Goal: Task Accomplishment & Management: Use online tool/utility

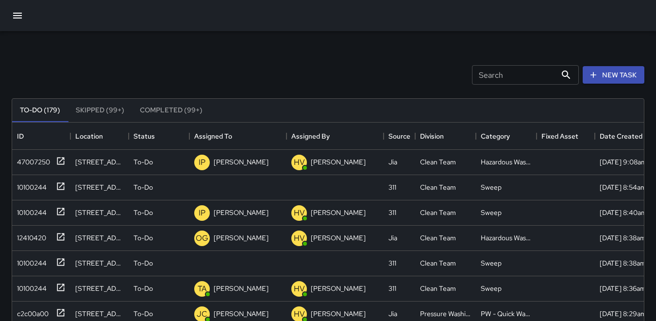
scroll to position [404, 625]
click at [38, 189] on div "10100244" at bounding box center [30, 185] width 34 height 14
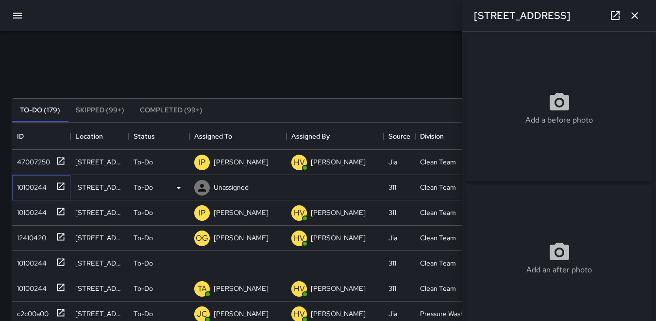
type input "**********"
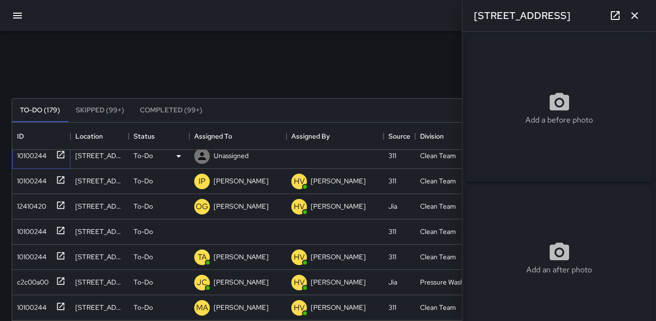
scroll to position [49, 0]
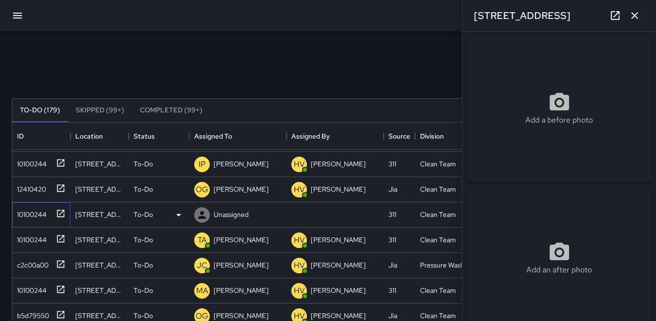
click at [37, 216] on div "10100244" at bounding box center [30, 212] width 34 height 14
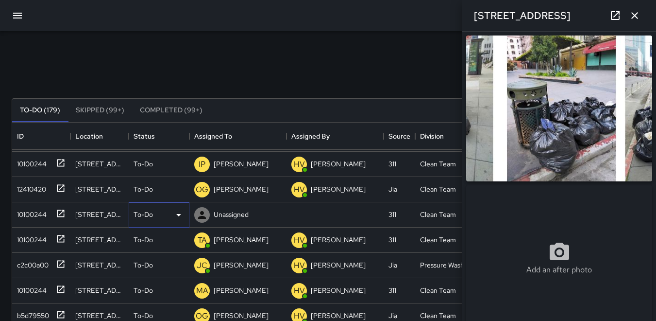
click at [180, 215] on icon at bounding box center [179, 215] width 12 height 12
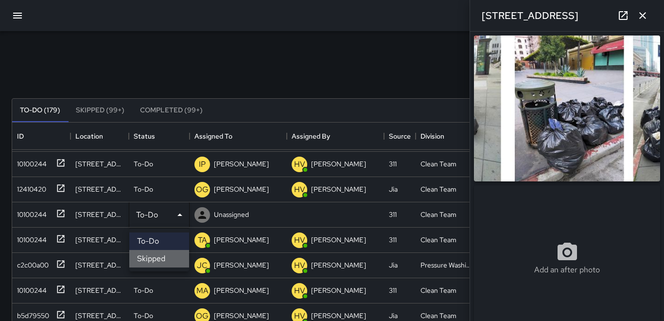
click at [167, 256] on li "Skipped" at bounding box center [159, 258] width 60 height 17
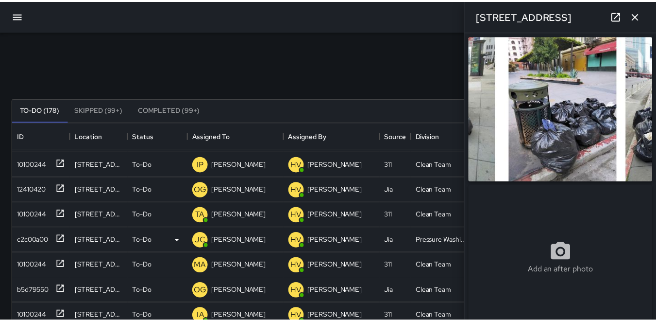
scroll to position [8, 8]
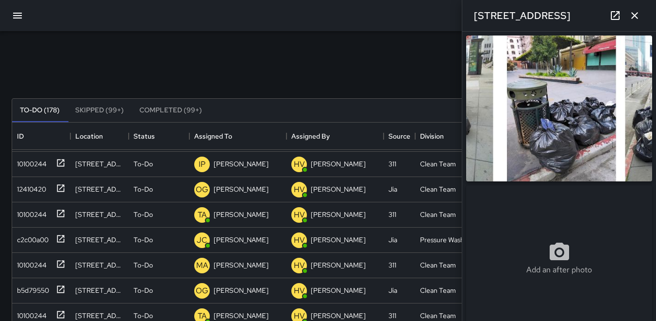
click at [636, 19] on icon "button" at bounding box center [635, 16] width 12 height 12
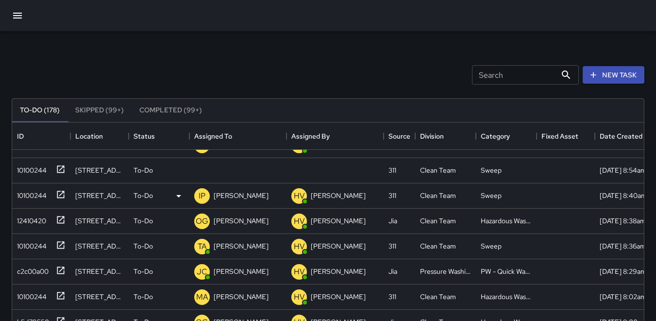
scroll to position [0, 0]
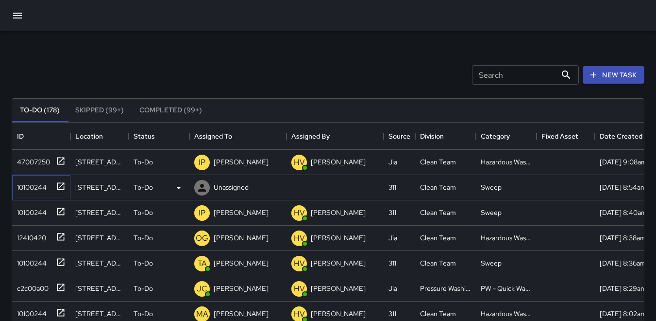
click at [21, 180] on div "10100244" at bounding box center [30, 185] width 34 height 14
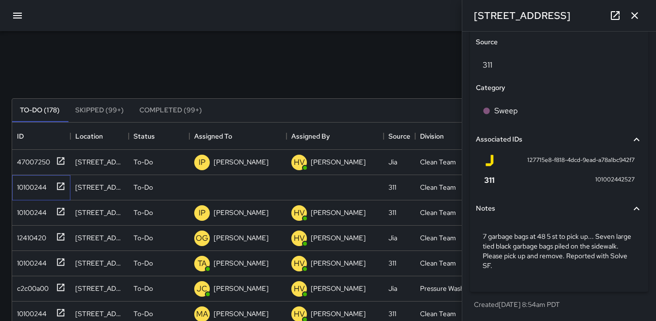
scroll to position [551, 0]
click at [199, 185] on icon at bounding box center [202, 188] width 12 height 12
click at [178, 192] on icon at bounding box center [179, 188] width 12 height 12
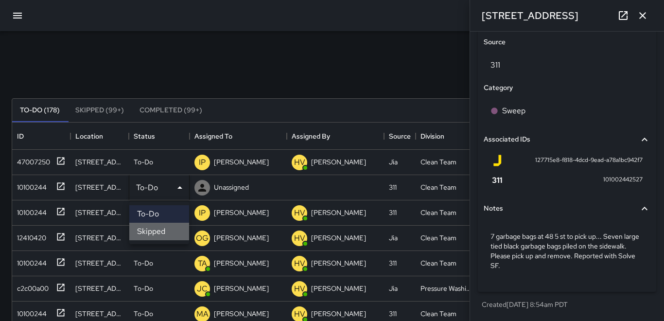
click at [156, 227] on li "Skipped" at bounding box center [159, 230] width 60 height 17
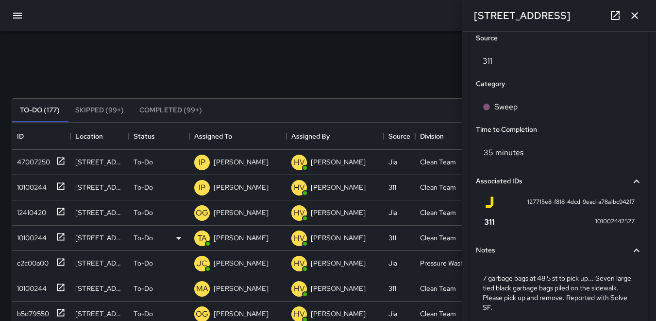
scroll to position [8, 8]
click at [632, 15] on icon "button" at bounding box center [635, 16] width 12 height 12
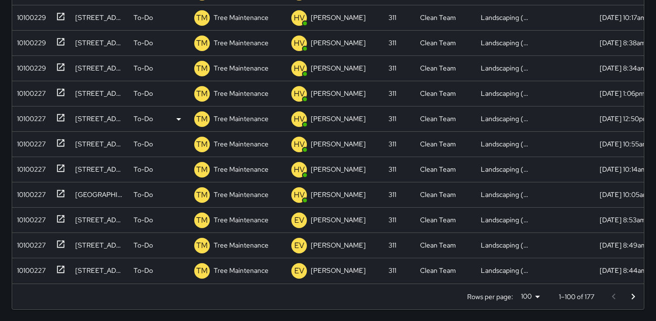
scroll to position [253, 0]
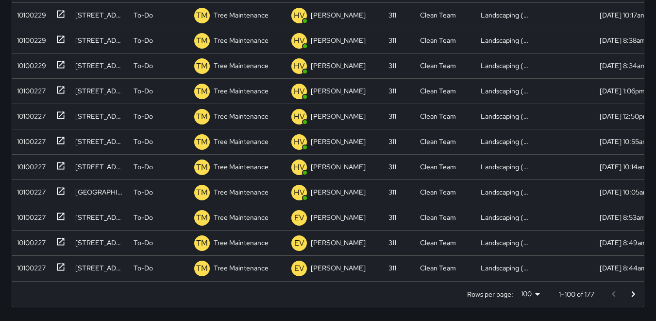
click at [635, 292] on icon "Go to next page" at bounding box center [634, 294] width 12 height 12
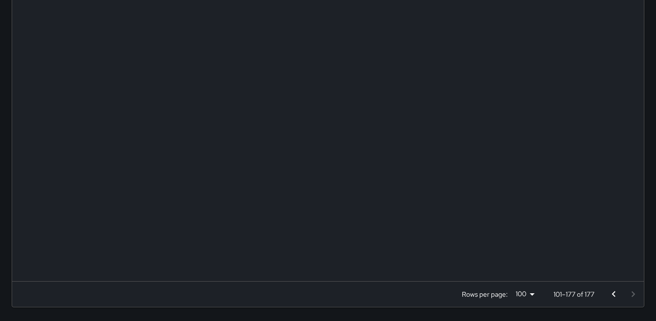
scroll to position [468, 0]
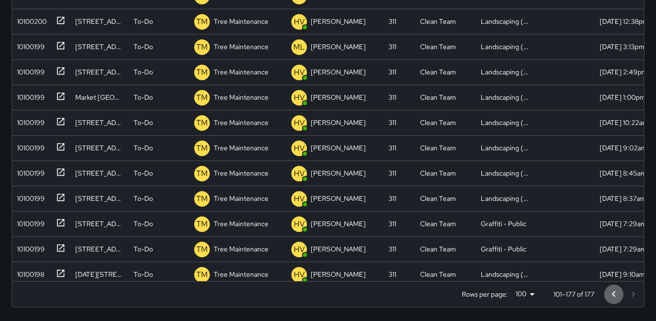
click at [614, 294] on icon "Go to previous page" at bounding box center [614, 294] width 12 height 12
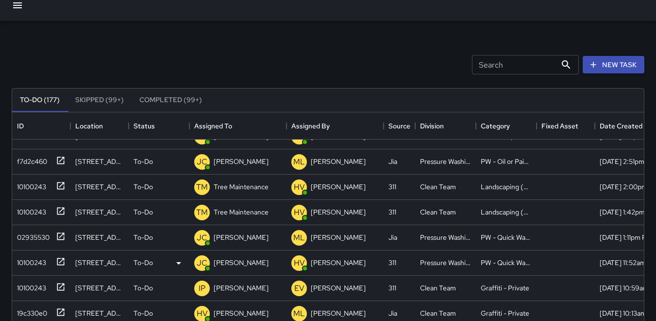
scroll to position [291, 0]
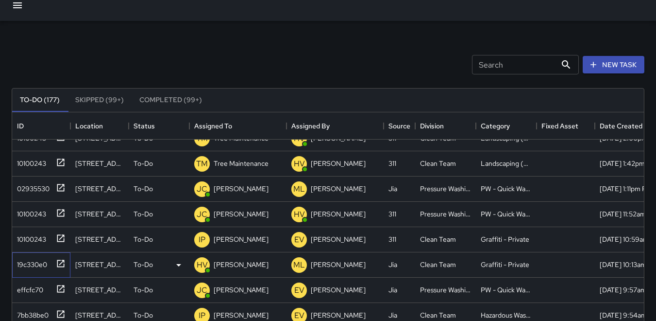
click at [37, 263] on div "19c330e0" at bounding box center [30, 263] width 34 height 14
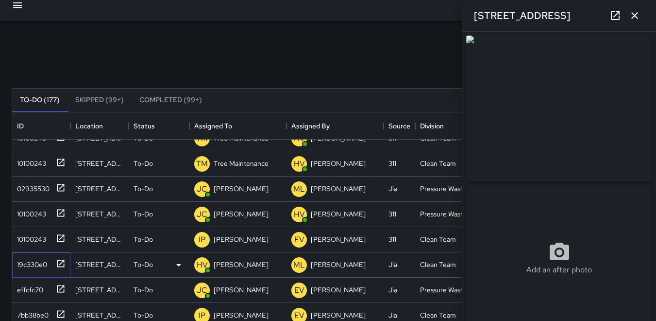
type input "**********"
click at [634, 17] on icon "button" at bounding box center [635, 15] width 7 height 7
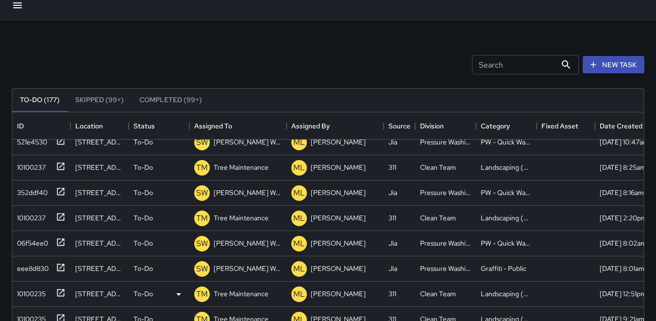
scroll to position [1700, 0]
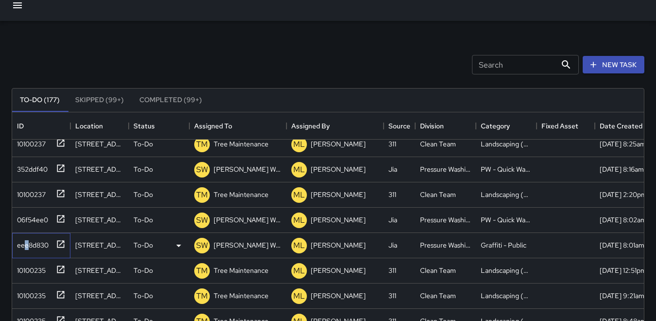
click at [29, 242] on div "eee8d830" at bounding box center [30, 243] width 35 height 14
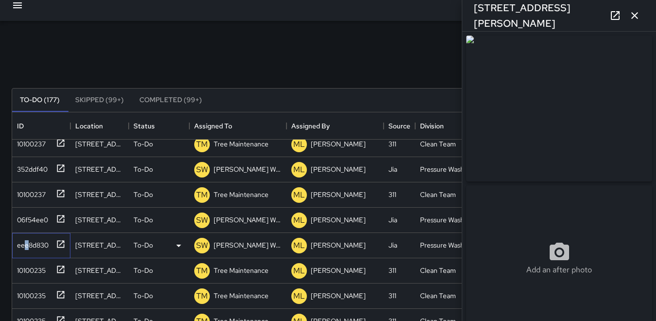
type input "**********"
click at [632, 16] on icon "button" at bounding box center [635, 16] width 12 height 12
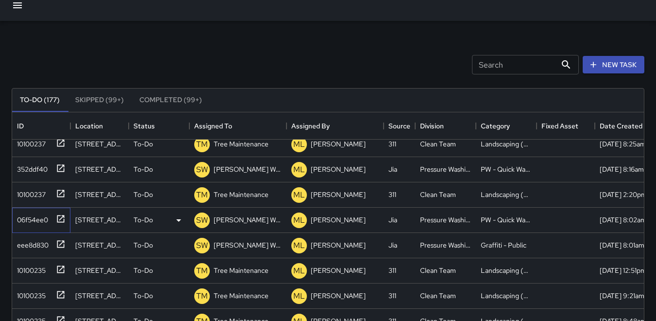
click at [24, 216] on div "06f54ee0" at bounding box center [30, 218] width 35 height 14
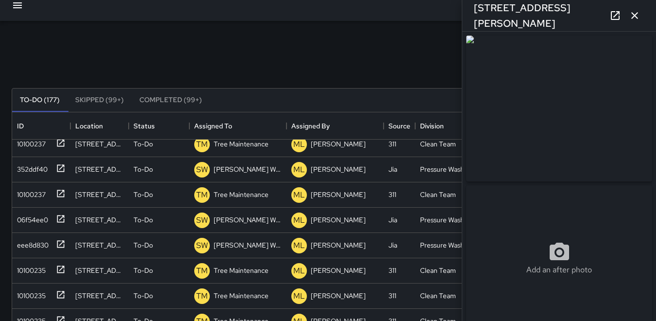
click at [638, 17] on icon "button" at bounding box center [635, 16] width 12 height 12
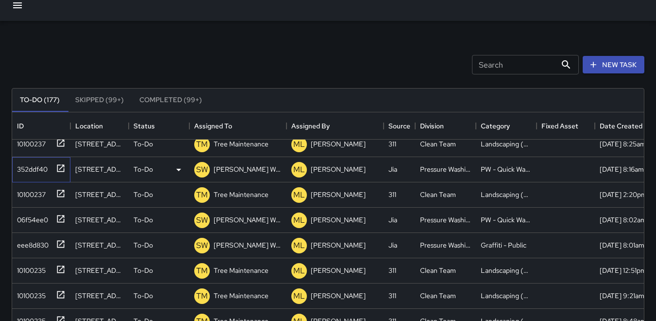
click at [30, 166] on div "352ddf40" at bounding box center [30, 167] width 34 height 14
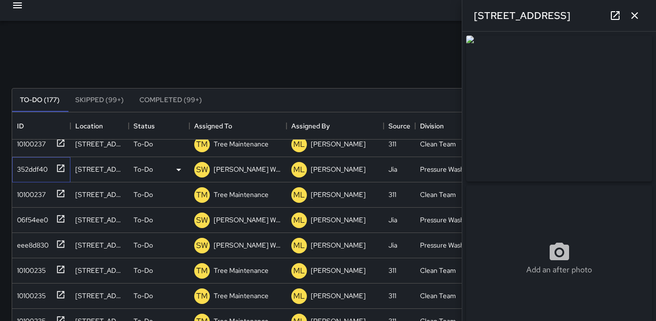
type input "**********"
click at [635, 19] on icon "button" at bounding box center [635, 16] width 12 height 12
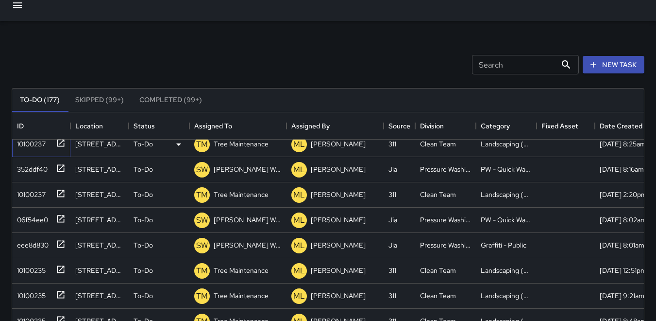
click at [26, 143] on div "10100237" at bounding box center [29, 142] width 33 height 14
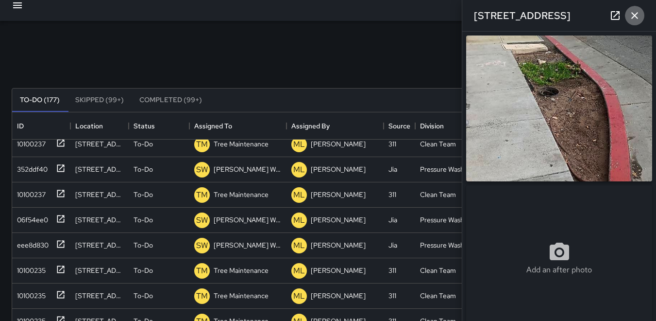
click at [633, 21] on button "button" at bounding box center [634, 15] width 19 height 19
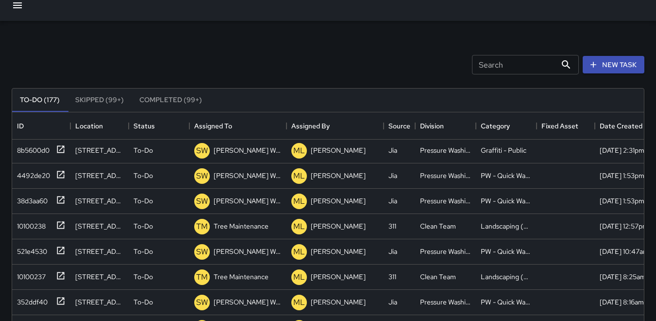
scroll to position [1555, 0]
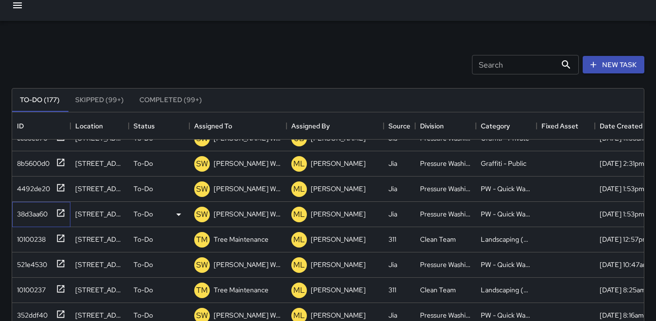
click at [25, 208] on div "38d3aa60" at bounding box center [30, 212] width 34 height 14
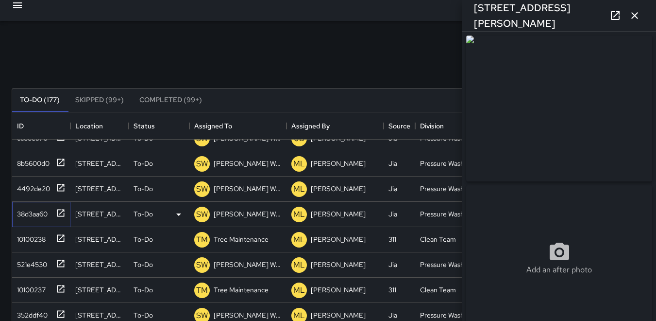
type input "**********"
click at [634, 19] on icon "button" at bounding box center [635, 16] width 12 height 12
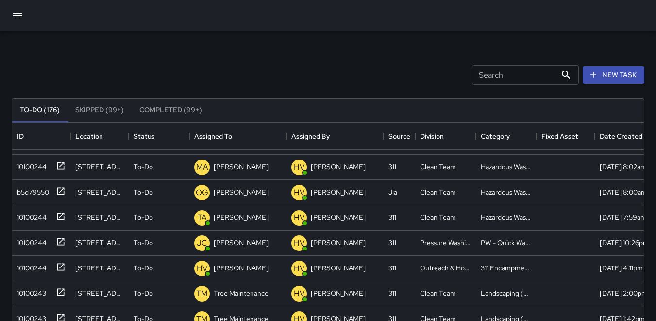
scroll to position [0, 0]
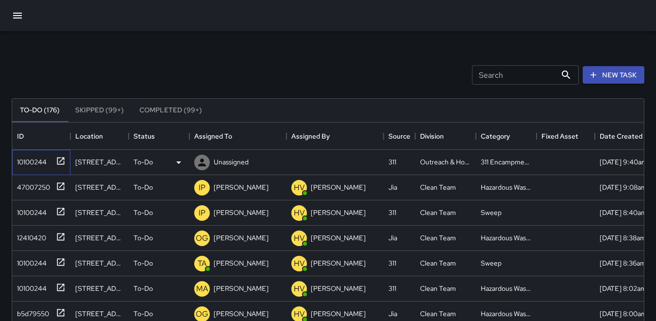
click at [28, 165] on div "10100244" at bounding box center [30, 160] width 34 height 14
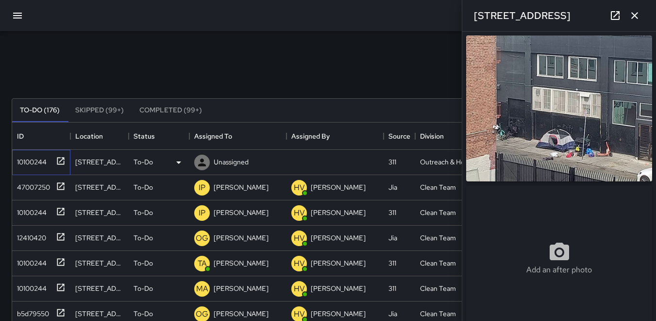
type input "**********"
click at [201, 159] on icon at bounding box center [202, 162] width 8 height 8
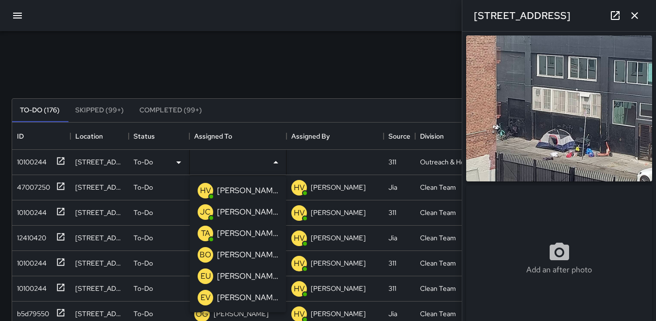
click at [205, 191] on p "HV" at bounding box center [205, 191] width 11 height 12
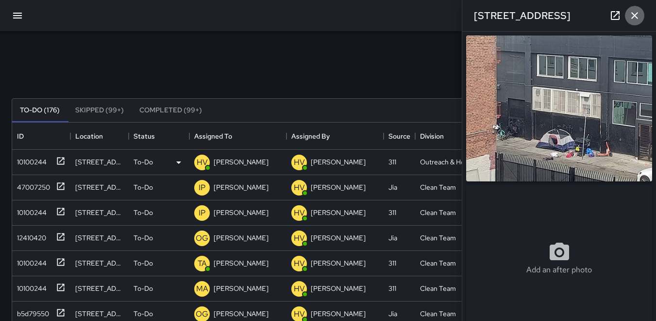
click at [635, 22] on button "button" at bounding box center [634, 15] width 19 height 19
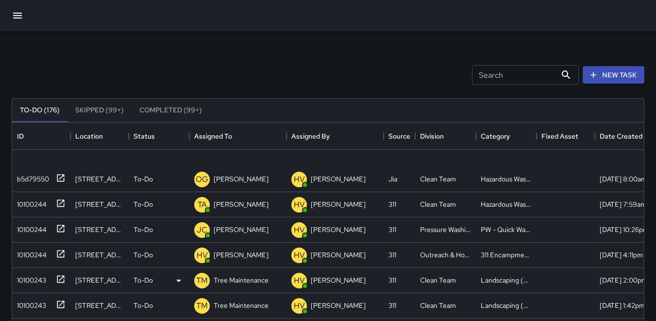
scroll to position [243, 0]
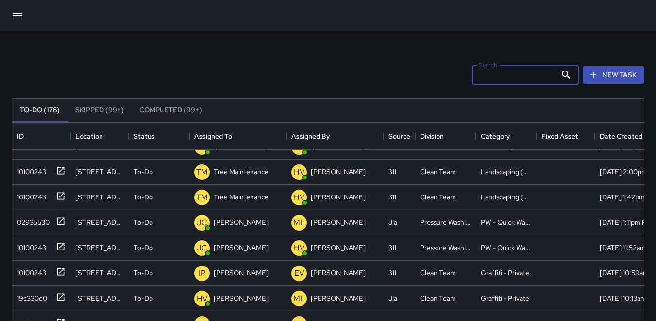
click at [478, 75] on input "Search" at bounding box center [514, 74] width 85 height 19
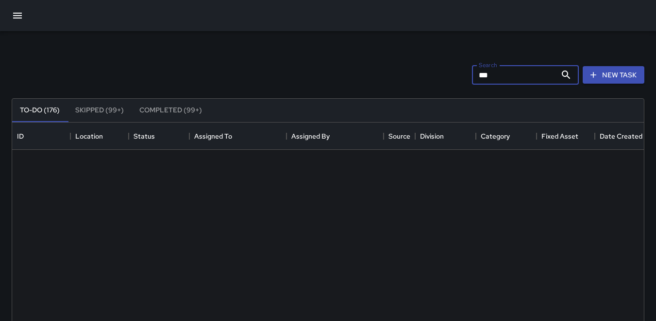
scroll to position [0, 0]
type input "*"
click at [371, 55] on div "Search **** Search New Task" at bounding box center [328, 75] width 637 height 51
click at [505, 78] on input "****" at bounding box center [514, 74] width 85 height 19
type input "*"
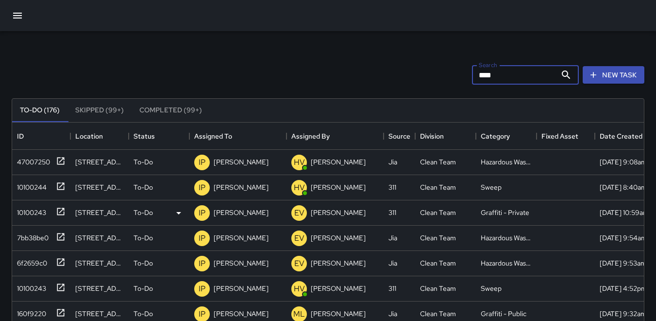
type input "****"
click at [42, 210] on div "10100243" at bounding box center [29, 211] width 33 height 14
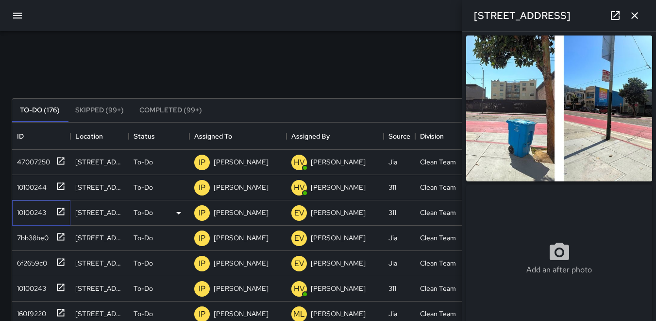
type input "**********"
click at [514, 101] on img at bounding box center [559, 108] width 186 height 146
click at [202, 212] on p "IP" at bounding box center [202, 213] width 7 height 12
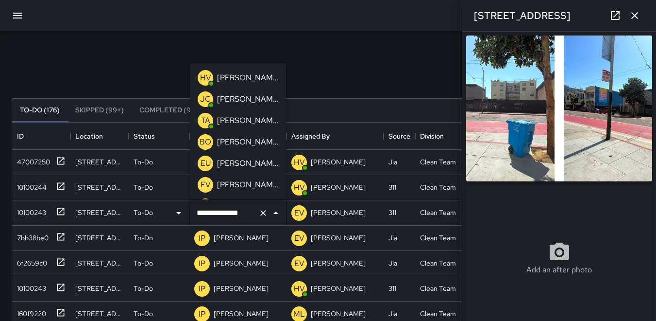
click at [209, 73] on p "HV" at bounding box center [205, 78] width 11 height 12
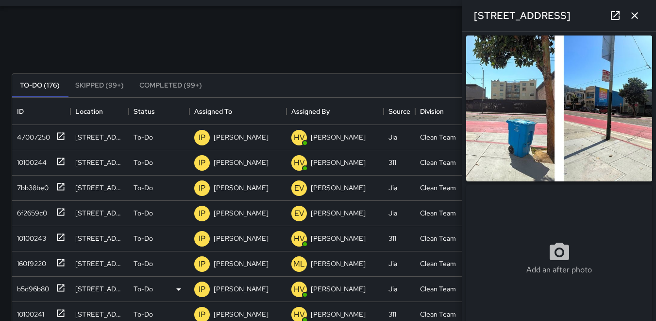
scroll to position [49, 0]
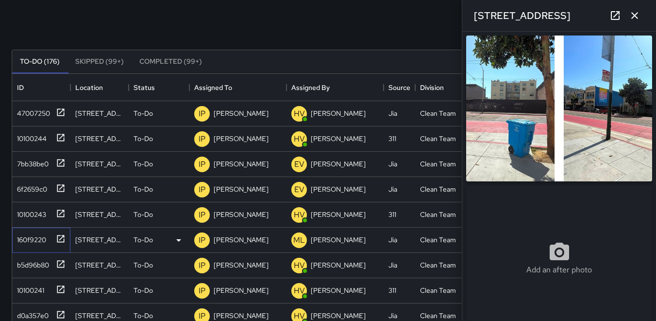
click at [36, 238] on div "160f9220" at bounding box center [29, 238] width 33 height 14
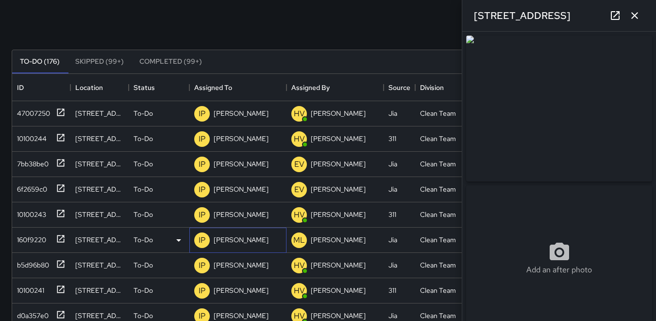
click at [202, 237] on p "IP" at bounding box center [202, 240] width 7 height 12
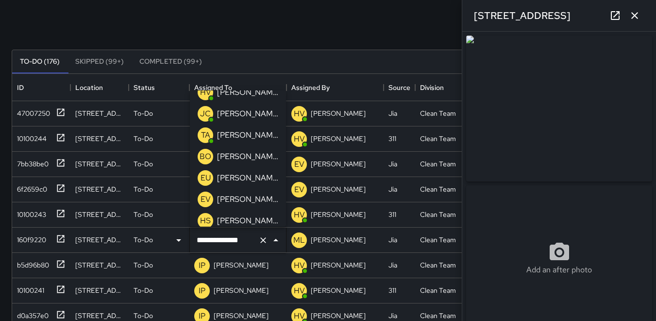
scroll to position [0, 0]
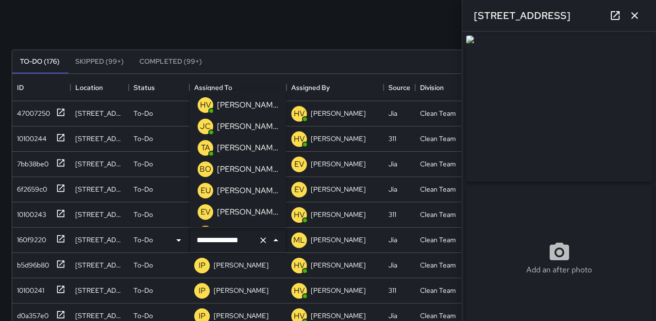
click at [205, 104] on p "HV" at bounding box center [205, 105] width 11 height 12
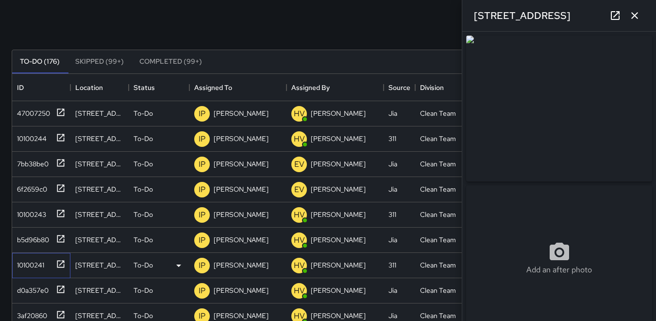
click at [39, 265] on div "10100241" at bounding box center [28, 263] width 31 height 14
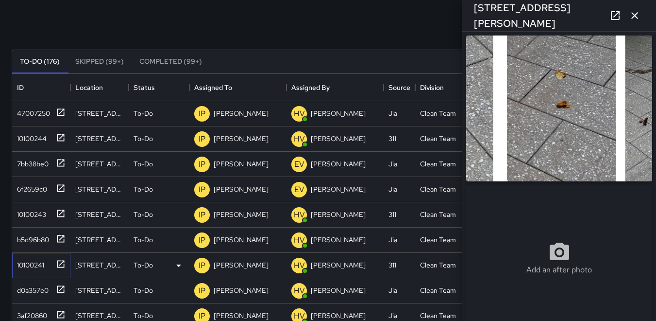
type input "**********"
click at [544, 132] on img at bounding box center [559, 108] width 186 height 146
click at [635, 17] on icon "button" at bounding box center [635, 16] width 12 height 12
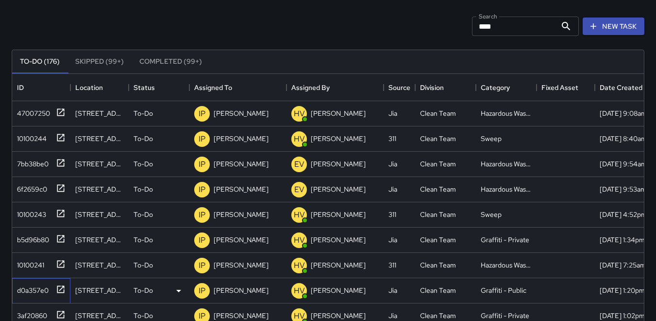
click at [48, 295] on div "d0a357e0" at bounding box center [30, 288] width 35 height 14
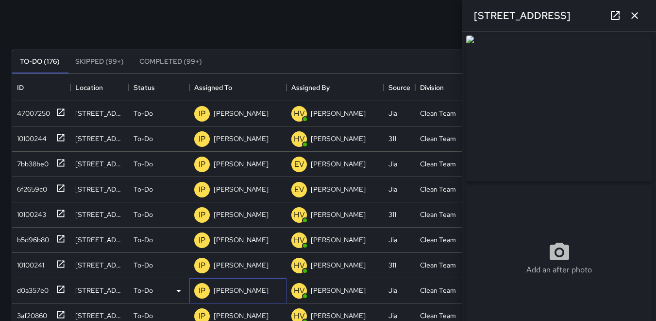
click at [205, 291] on p "IP" at bounding box center [202, 291] width 7 height 12
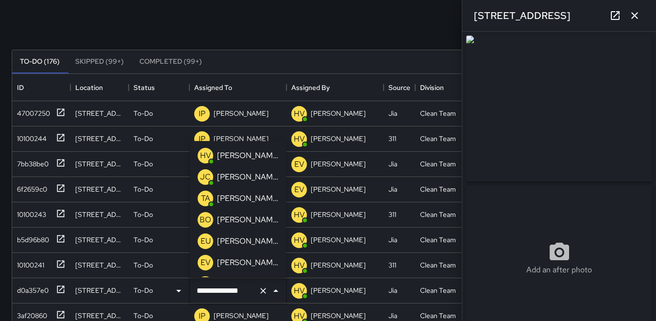
click at [204, 152] on p "HV" at bounding box center [205, 156] width 11 height 12
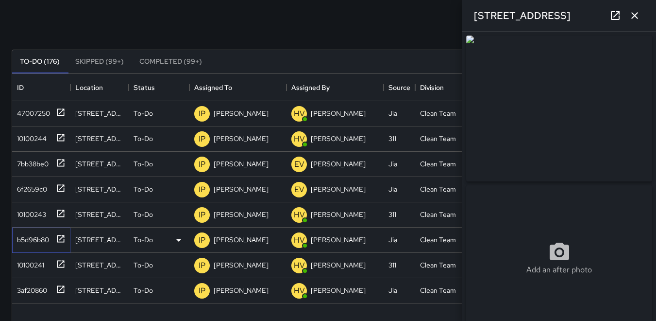
click at [41, 239] on div "b5d96b80" at bounding box center [31, 238] width 36 height 14
type input "**********"
click at [26, 287] on div "3af20860" at bounding box center [30, 288] width 34 height 14
type input "**********"
click at [199, 289] on p "IP" at bounding box center [202, 291] width 7 height 12
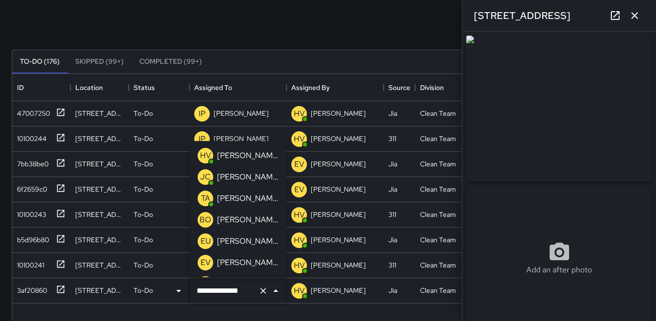
click at [201, 155] on p "HV" at bounding box center [205, 156] width 11 height 12
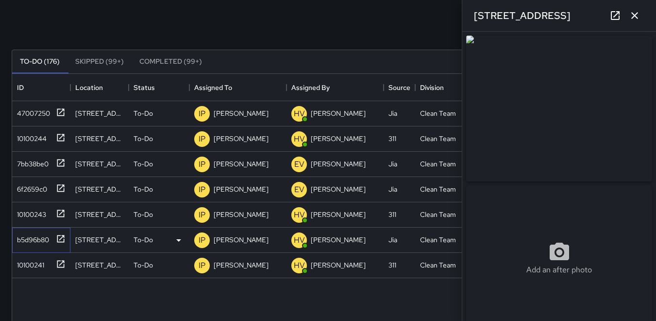
click at [43, 235] on div "b5d96b80" at bounding box center [31, 238] width 36 height 14
click at [200, 236] on p "IP" at bounding box center [202, 240] width 7 height 12
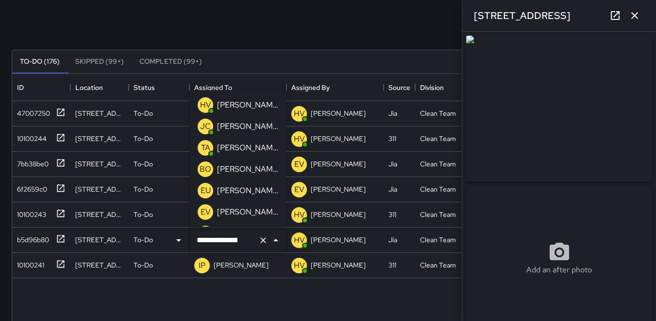
click at [206, 103] on p "HV" at bounding box center [205, 105] width 11 height 12
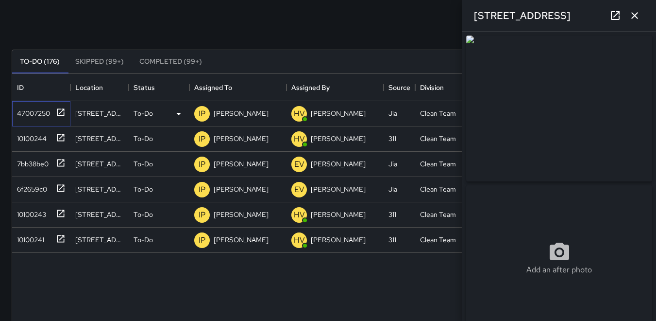
click at [33, 110] on div "47007250" at bounding box center [31, 111] width 37 height 14
type input "**********"
click at [636, 17] on icon "button" at bounding box center [635, 15] width 7 height 7
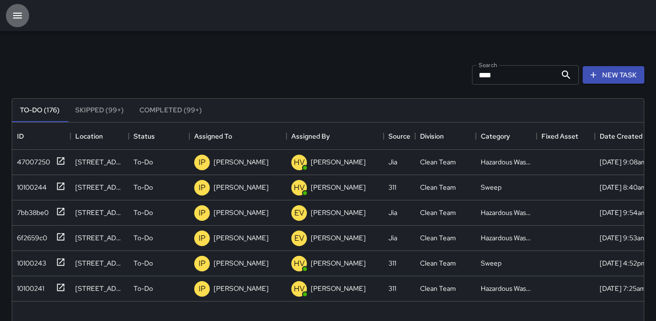
click at [17, 13] on icon "button" at bounding box center [17, 16] width 9 height 6
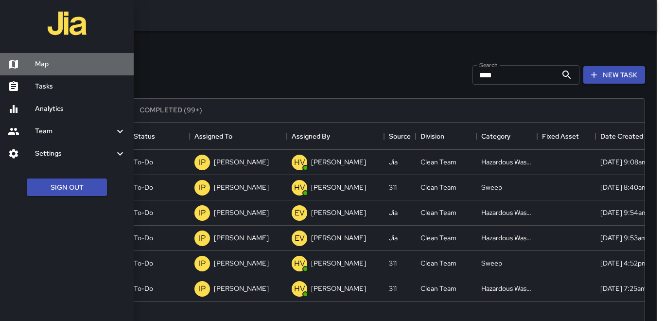
click at [51, 67] on h6 "Map" at bounding box center [80, 64] width 91 height 11
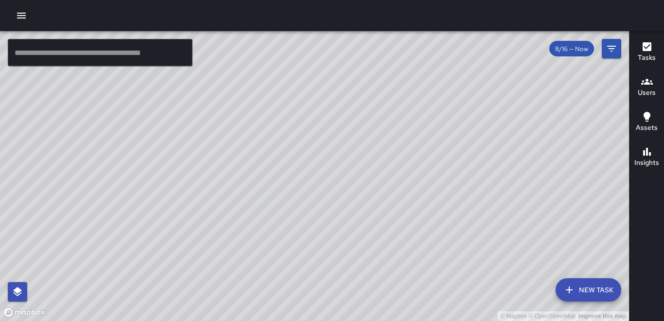
drag, startPoint x: 99, startPoint y: 112, endPoint x: 152, endPoint y: 138, distance: 58.9
click at [152, 138] on div "© Mapbox © OpenStreetMap Improve this map" at bounding box center [314, 176] width 629 height 290
click at [22, 17] on icon "button" at bounding box center [21, 16] width 9 height 6
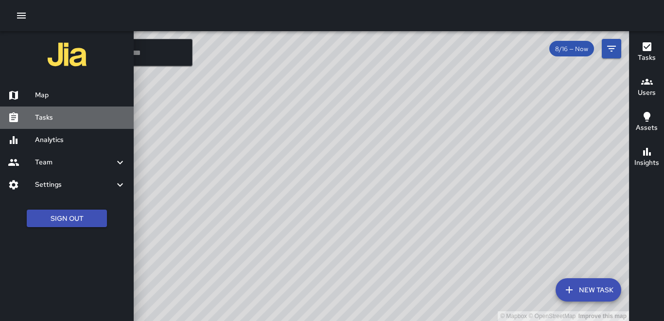
click at [51, 118] on h6 "Tasks" at bounding box center [80, 117] width 91 height 11
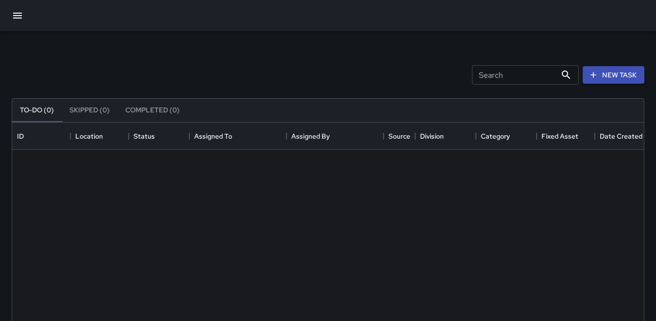
scroll to position [404, 625]
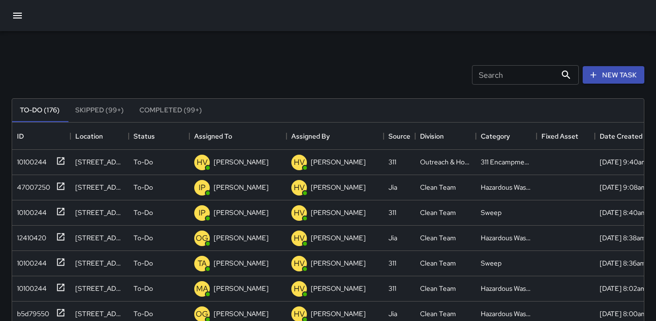
click at [474, 63] on div "Search Search" at bounding box center [525, 74] width 111 height 23
click at [475, 77] on input "Search" at bounding box center [514, 74] width 85 height 19
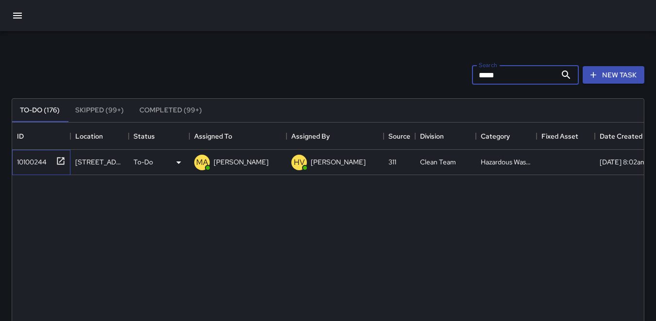
click at [35, 165] on div "10100244" at bounding box center [30, 160] width 34 height 14
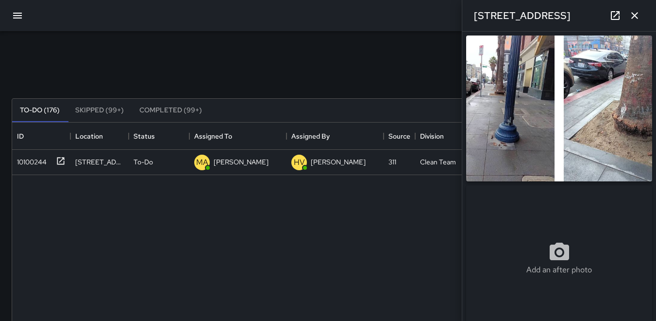
click at [632, 17] on icon "button" at bounding box center [635, 16] width 12 height 12
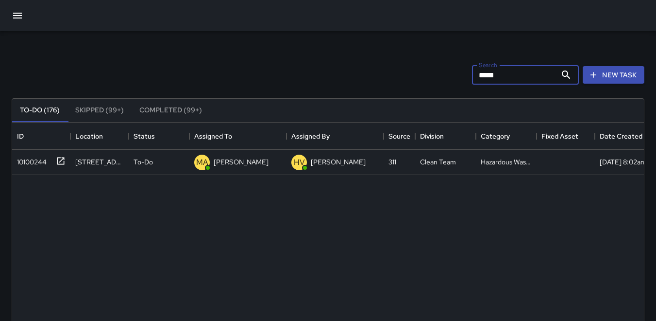
click at [501, 72] on input "*****" at bounding box center [514, 74] width 85 height 19
type input "*"
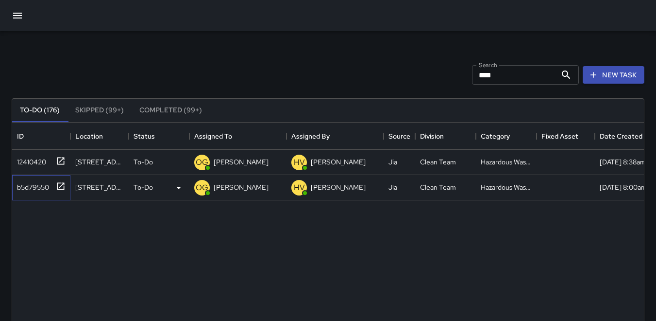
click at [32, 183] on div "b5d79550" at bounding box center [31, 185] width 36 height 14
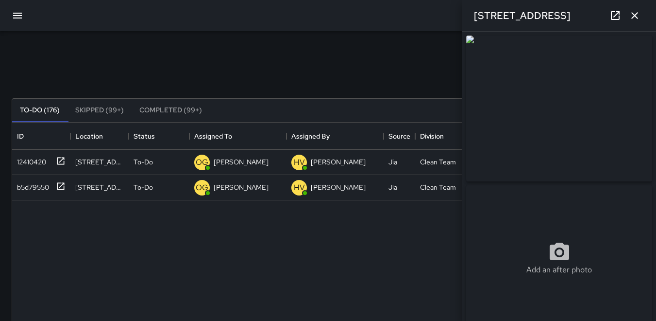
click at [638, 21] on icon "button" at bounding box center [635, 16] width 12 height 12
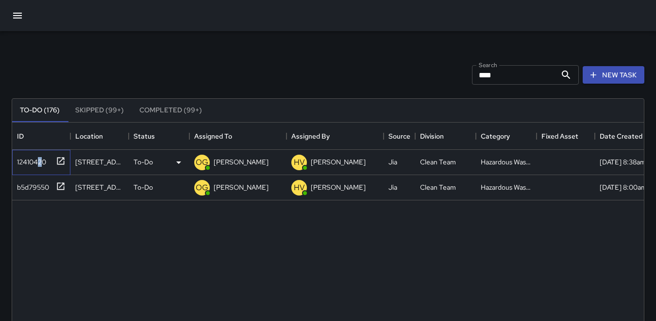
click at [38, 156] on div "12410420" at bounding box center [29, 160] width 33 height 14
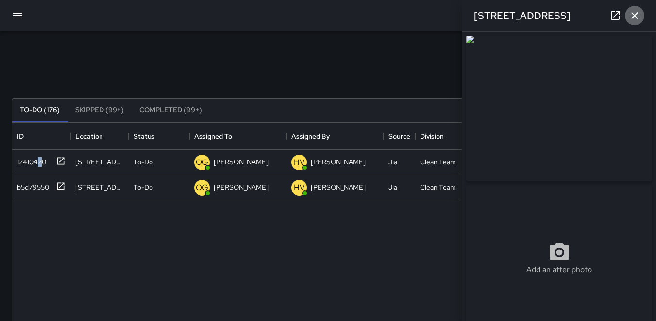
click at [634, 14] on icon "button" at bounding box center [635, 16] width 12 height 12
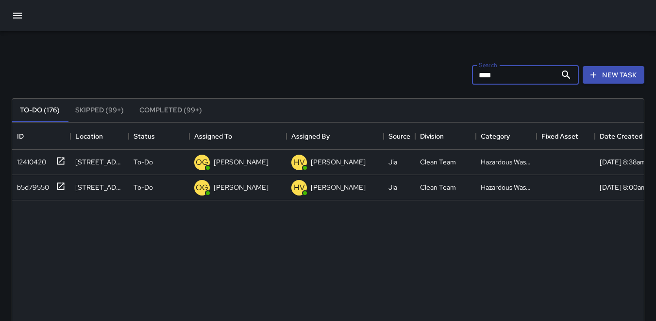
click at [505, 81] on input "****" at bounding box center [514, 74] width 85 height 19
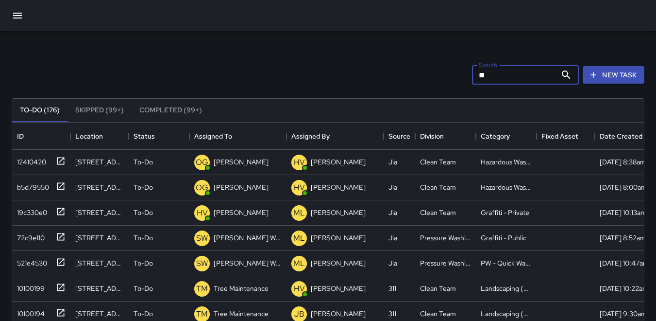
type input "*"
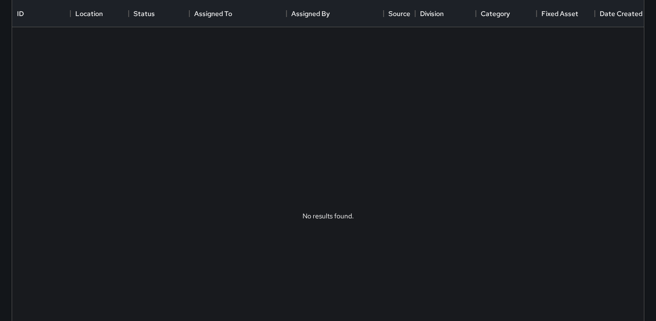
scroll to position [0, 0]
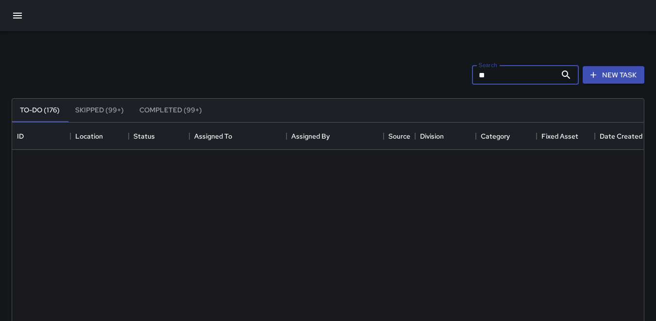
type input "*"
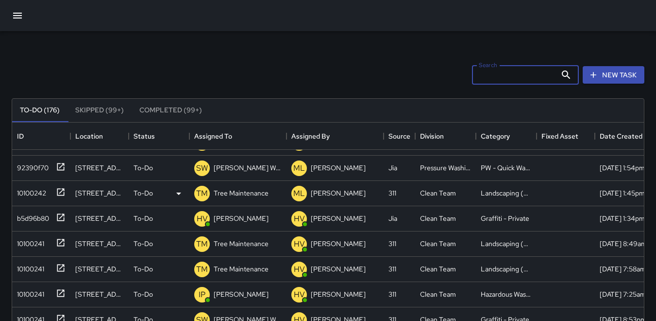
scroll to position [777, 0]
click at [481, 74] on input "Search" at bounding box center [514, 74] width 85 height 19
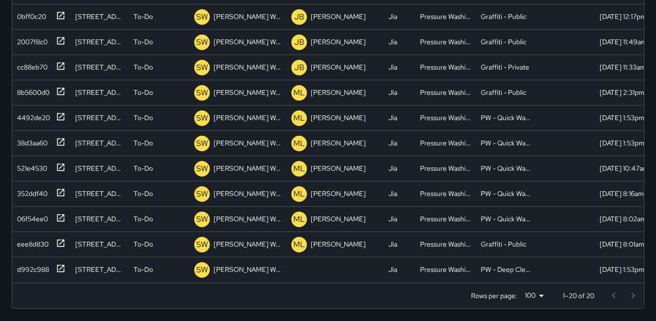
scroll to position [253, 0]
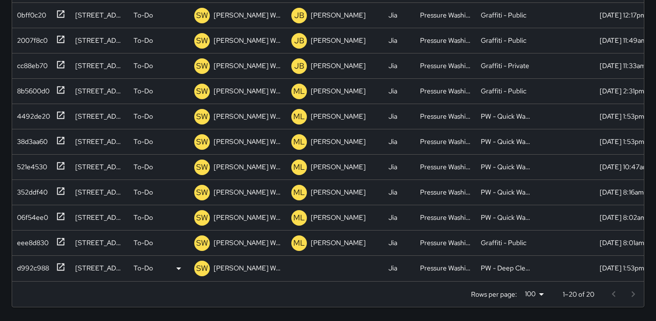
type input "****"
click at [22, 260] on div "d992c988" at bounding box center [31, 266] width 36 height 14
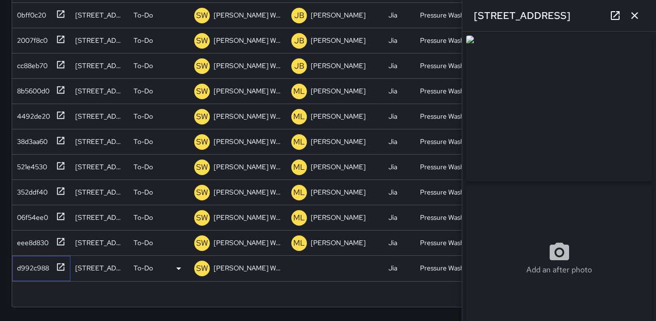
type input "**********"
click at [28, 234] on div "eee8d830" at bounding box center [30, 241] width 35 height 14
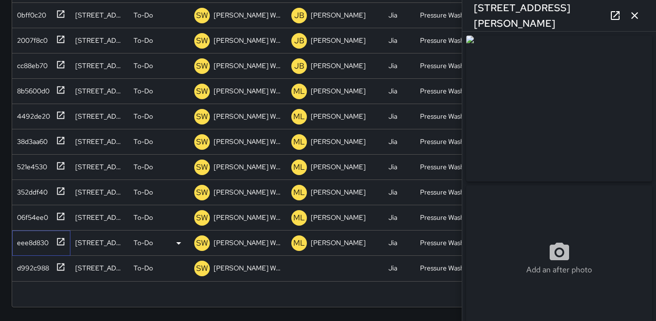
type input "**********"
click at [32, 211] on div "06f54ee0" at bounding box center [30, 215] width 35 height 14
click at [41, 183] on div "352ddf40" at bounding box center [30, 190] width 34 height 14
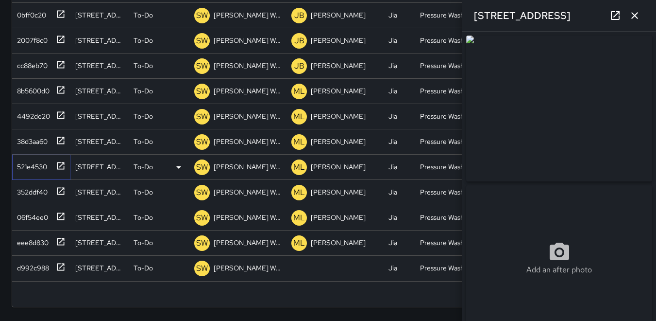
click at [41, 161] on div "521e4530" at bounding box center [30, 165] width 34 height 14
type input "**********"
click at [41, 133] on div "38d3aa60" at bounding box center [30, 140] width 34 height 14
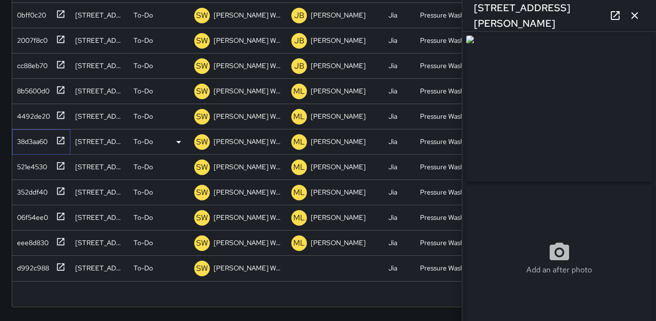
type input "**********"
click at [41, 113] on div "4492de20" at bounding box center [31, 114] width 37 height 14
click at [36, 82] on div "8b5600d0" at bounding box center [31, 89] width 36 height 14
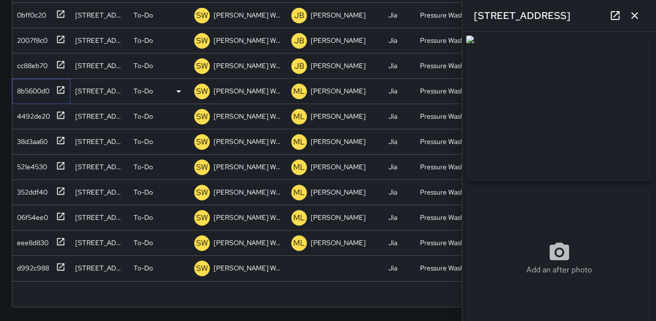
type input "**********"
click at [37, 57] on div "cc88eb70" at bounding box center [30, 64] width 34 height 14
click at [39, 32] on div "2007f8c0" at bounding box center [30, 39] width 34 height 14
click at [38, 6] on div "0bff0c20" at bounding box center [29, 13] width 33 height 14
type input "**********"
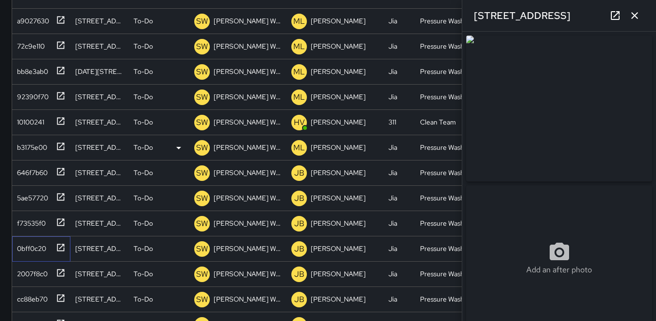
scroll to position [107, 0]
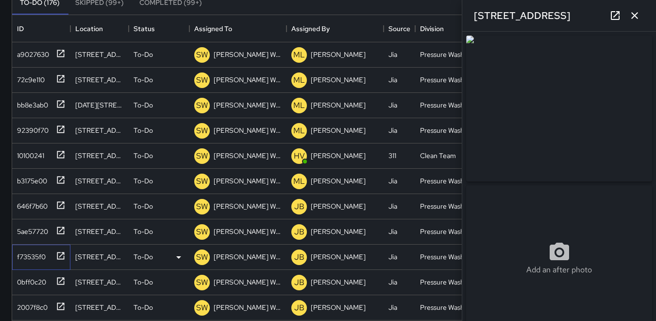
click at [32, 256] on div "f73535f0" at bounding box center [29, 255] width 33 height 14
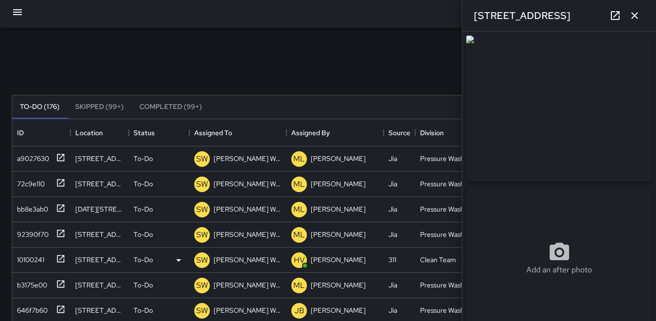
scroll to position [0, 0]
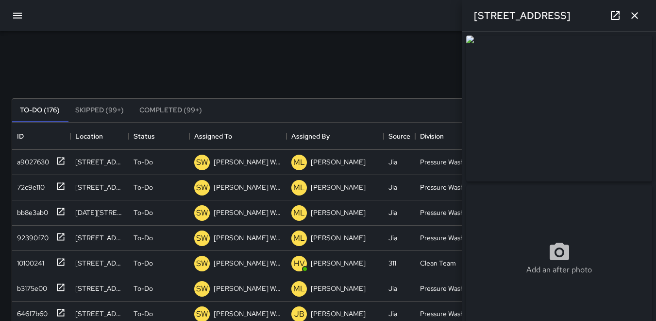
click at [558, 127] on img at bounding box center [559, 108] width 186 height 146
click at [635, 12] on icon "button" at bounding box center [635, 16] width 12 height 12
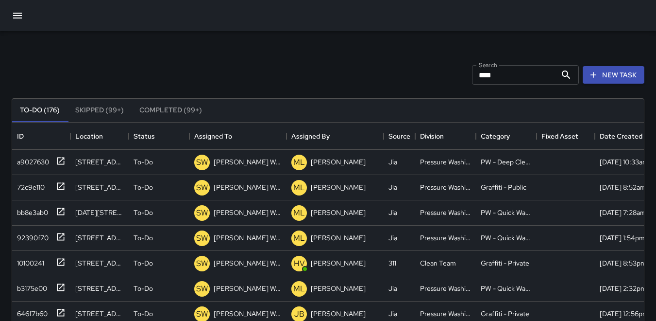
click at [502, 81] on input "****" at bounding box center [514, 74] width 85 height 19
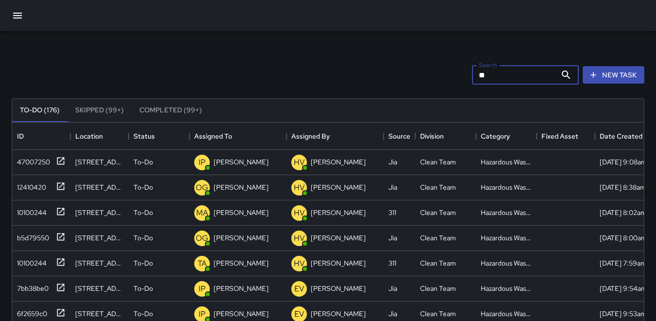
type input "*"
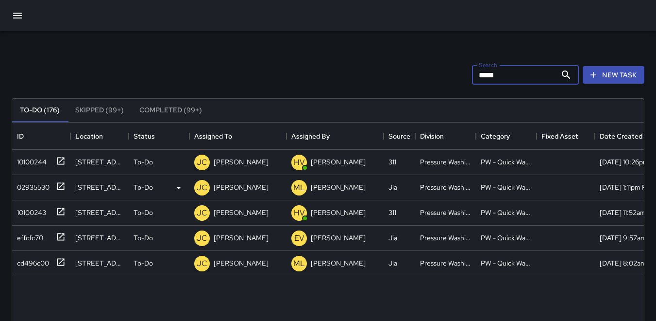
type input "*****"
click at [34, 186] on div "02935530" at bounding box center [31, 185] width 36 height 14
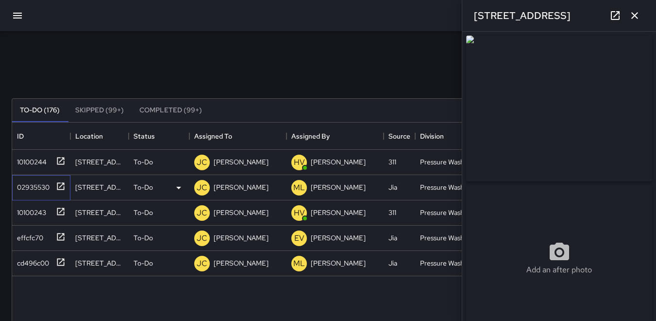
type input "**********"
click at [27, 209] on div "10100243" at bounding box center [29, 211] width 33 height 14
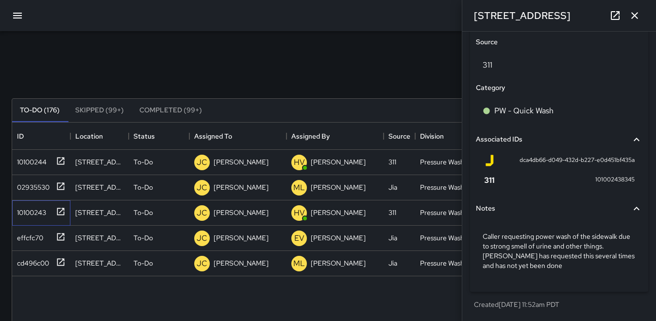
scroll to position [597, 0]
click at [27, 238] on div "effcfc70" at bounding box center [28, 236] width 30 height 14
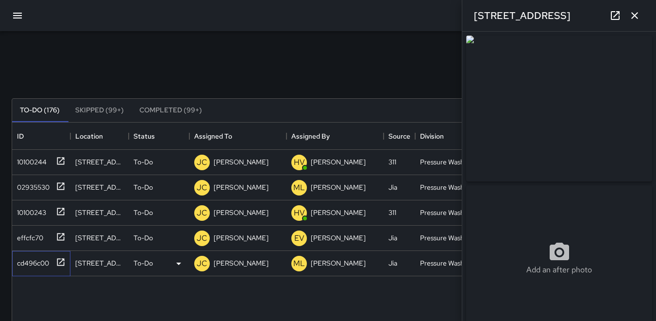
click at [32, 252] on div "cd496c00" at bounding box center [41, 263] width 58 height 25
type input "**********"
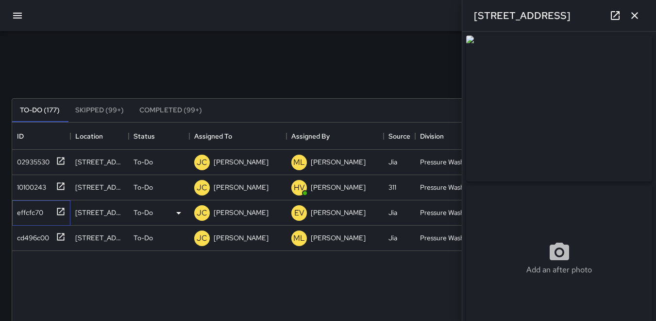
click at [37, 210] on div "effcfc70" at bounding box center [28, 211] width 30 height 14
type input "**********"
click at [28, 188] on div "10100243" at bounding box center [29, 185] width 33 height 14
click at [28, 162] on div "02935530" at bounding box center [31, 160] width 36 height 14
type input "**********"
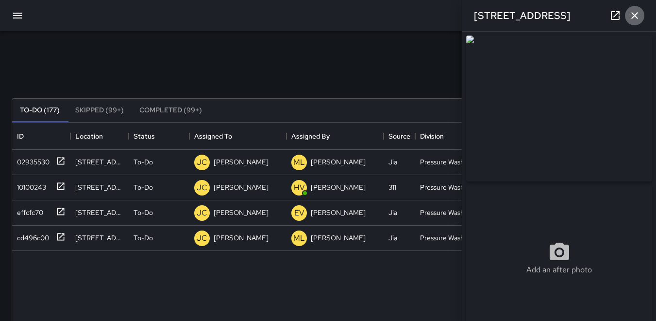
click at [635, 19] on icon "button" at bounding box center [635, 16] width 12 height 12
